Goal: Task Accomplishment & Management: Complete application form

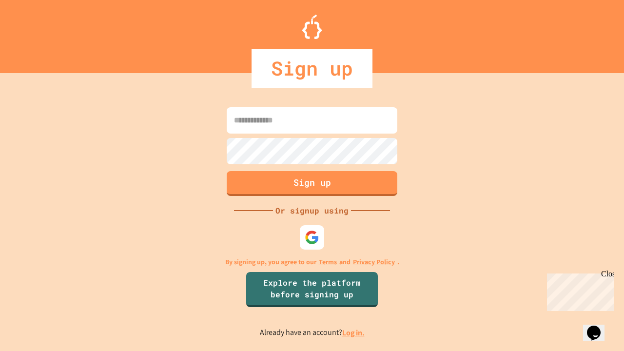
click at [354, 333] on link "Log in." at bounding box center [353, 333] width 22 height 10
